Goal: Information Seeking & Learning: Understand process/instructions

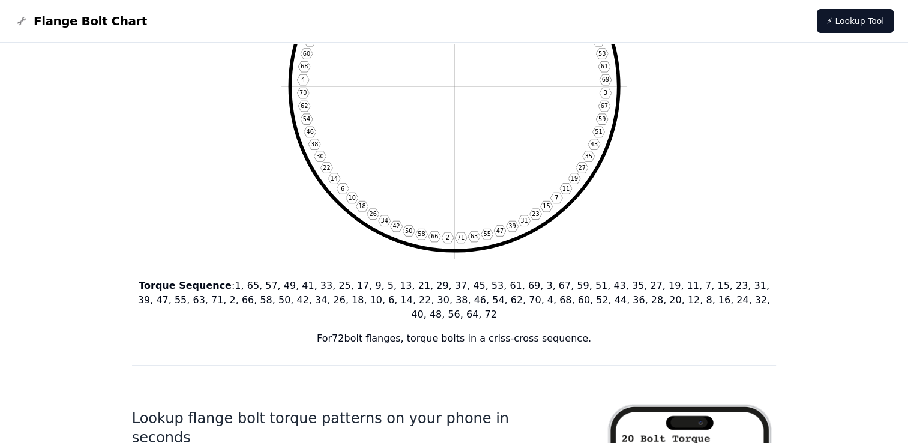
scroll to position [360, 0]
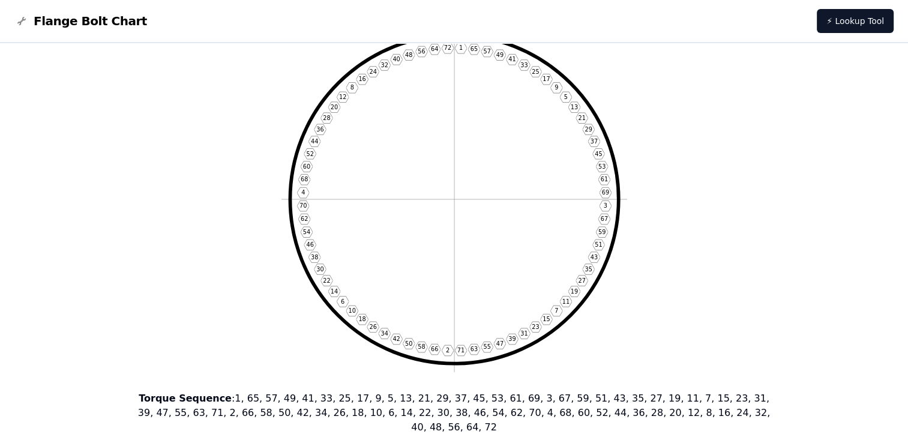
scroll to position [60, 0]
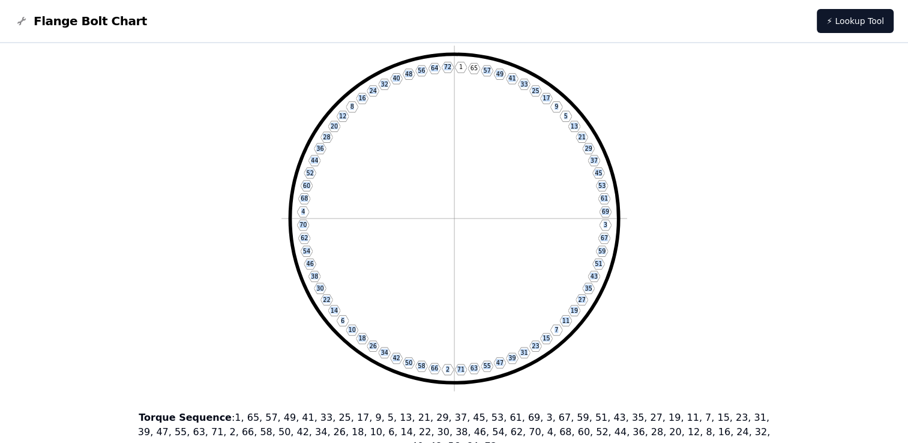
drag, startPoint x: 469, startPoint y: 68, endPoint x: 482, endPoint y: 70, distance: 13.3
click at [482, 70] on icon "1 65 57 49 41 33 25 17 9 5 13 21 29 37 45 53 61 69 3 67 59 51 43 35 27 19 11 7 …" at bounding box center [454, 219] width 346 height 346
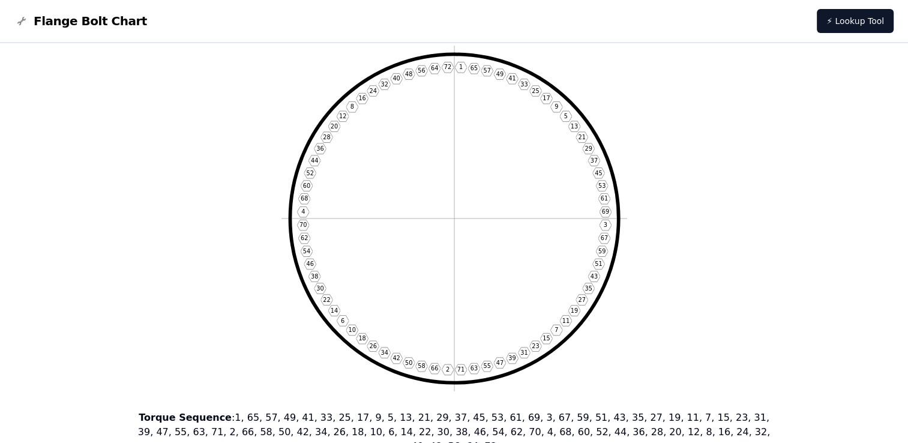
drag, startPoint x: 482, startPoint y: 70, endPoint x: 473, endPoint y: 71, distance: 9.1
click at [479, 71] on icon "1 65 57 49 41 33 25 17 9 5 13 21 29 37 45 53 61 69 3 67 59 51 43 35 27 19 11 7 …" at bounding box center [454, 219] width 346 height 346
drag, startPoint x: 465, startPoint y: 67, endPoint x: 619, endPoint y: 131, distance: 166.4
click at [619, 131] on icon "1 65 57 49 41 33 25 17 9 5 13 21 29 37 45 53 61 69 3 67 59 51 43 35 27 19 11 7 …" at bounding box center [454, 219] width 346 height 346
drag, startPoint x: 619, startPoint y: 131, endPoint x: 588, endPoint y: 137, distance: 31.9
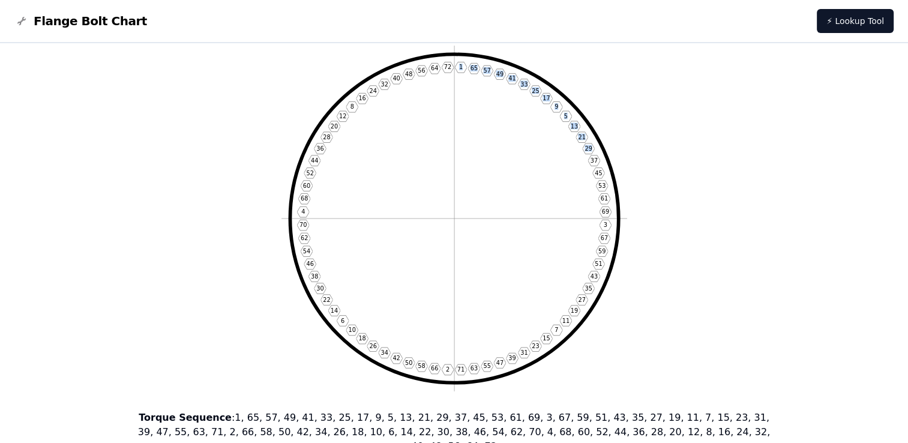
click at [588, 137] on icon "1 65 57 49 41 33 25 17 9 5 13 21 29 37 45 53 61 69 3 67 59 51 43 35 27 19 11 7 …" at bounding box center [454, 219] width 346 height 346
click at [590, 160] on text "37" at bounding box center [593, 160] width 7 height 7
drag, startPoint x: 593, startPoint y: 166, endPoint x: 569, endPoint y: 115, distance: 56.6
click at [569, 115] on icon "1 65 57 49 41 33 25 17 9 5 13 21 29 37 45 53 61 69 3 67 59 51 43 35 27 19 11 7 …" at bounding box center [454, 219] width 346 height 346
drag, startPoint x: 569, startPoint y: 115, endPoint x: 565, endPoint y: 121, distance: 7.8
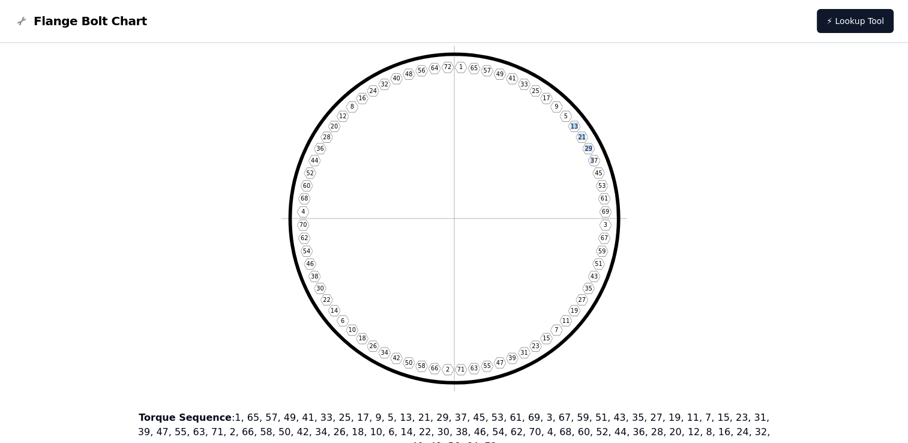
click at [566, 121] on icon "1 65 57 49 41 33 25 17 9 5 13 21 29 37 45 53 61 69 3 67 59 51 43 35 27 19 11 7 …" at bounding box center [454, 219] width 346 height 346
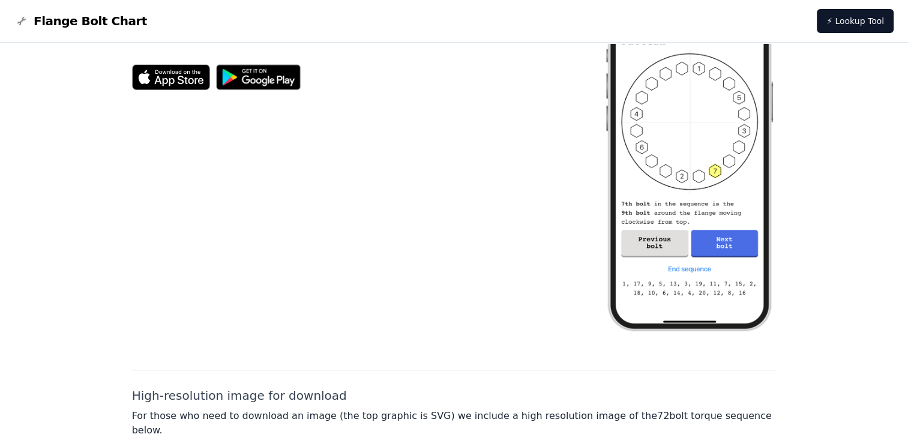
scroll to position [300, 0]
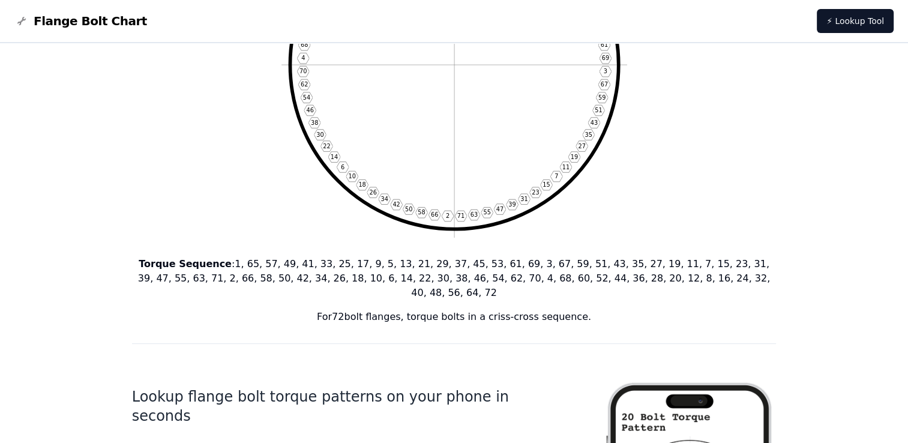
scroll to position [240, 0]
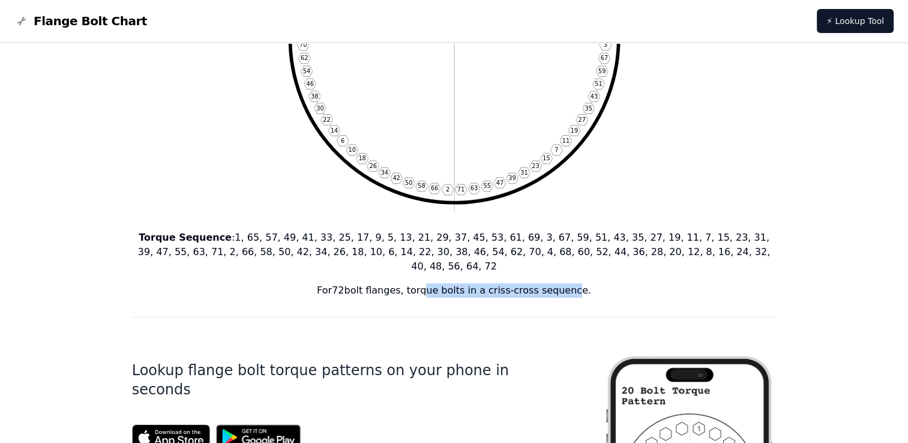
drag, startPoint x: 429, startPoint y: 280, endPoint x: 579, endPoint y: 278, distance: 149.4
click at [576, 283] on p "For 72 bolt flanges, torque bolts in a criss-cross sequence." at bounding box center [454, 290] width 644 height 14
drag, startPoint x: 579, startPoint y: 278, endPoint x: 638, endPoint y: 279, distance: 59.4
click at [638, 283] on p "For 72 bolt flanges, torque bolts in a criss-cross sequence." at bounding box center [454, 290] width 644 height 14
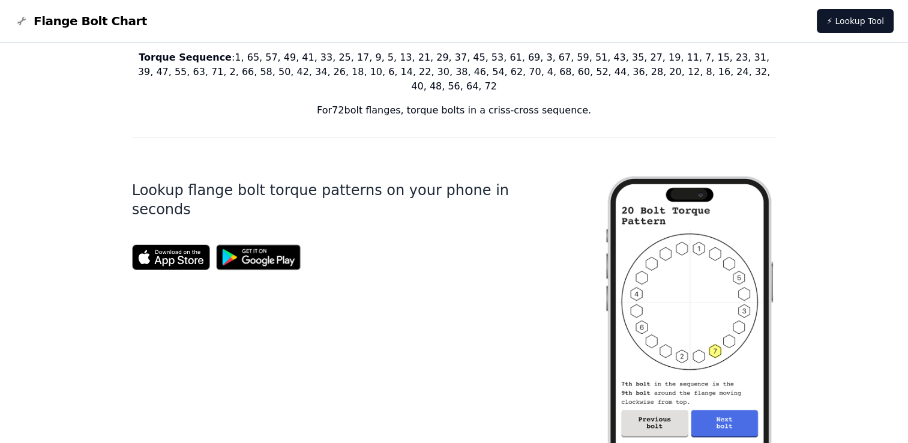
scroll to position [420, 0]
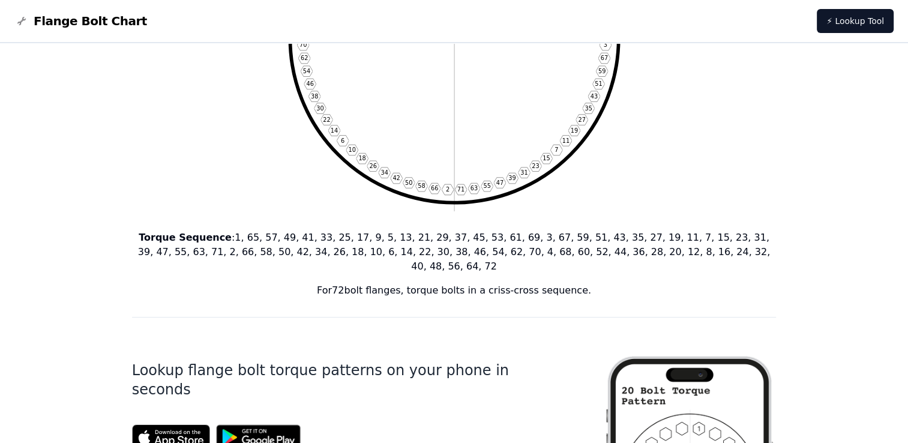
scroll to position [180, 0]
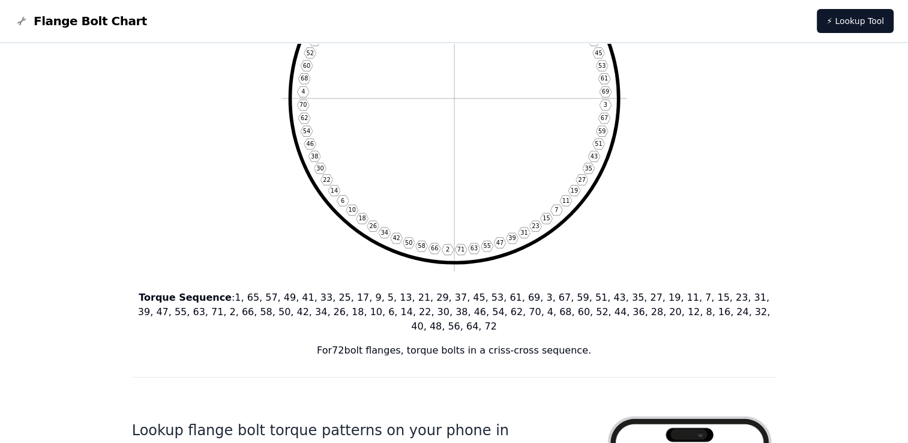
click at [380, 343] on p "For 72 bolt flanges, torque bolts in a criss-cross sequence." at bounding box center [454, 350] width 644 height 14
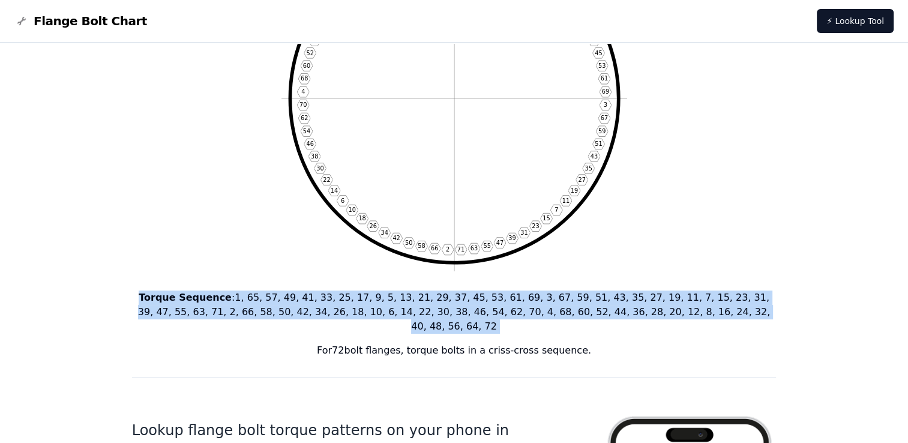
click at [380, 343] on p "For 72 bolt flanges, torque bolts in a criss-cross sequence." at bounding box center [454, 350] width 644 height 14
drag, startPoint x: 625, startPoint y: 334, endPoint x: 614, endPoint y: 337, distance: 11.2
click at [626, 343] on p "For 72 bolt flanges, torque bolts in a criss-cross sequence." at bounding box center [454, 350] width 644 height 14
